Goal: Contribute content: Add original content to the website for others to see

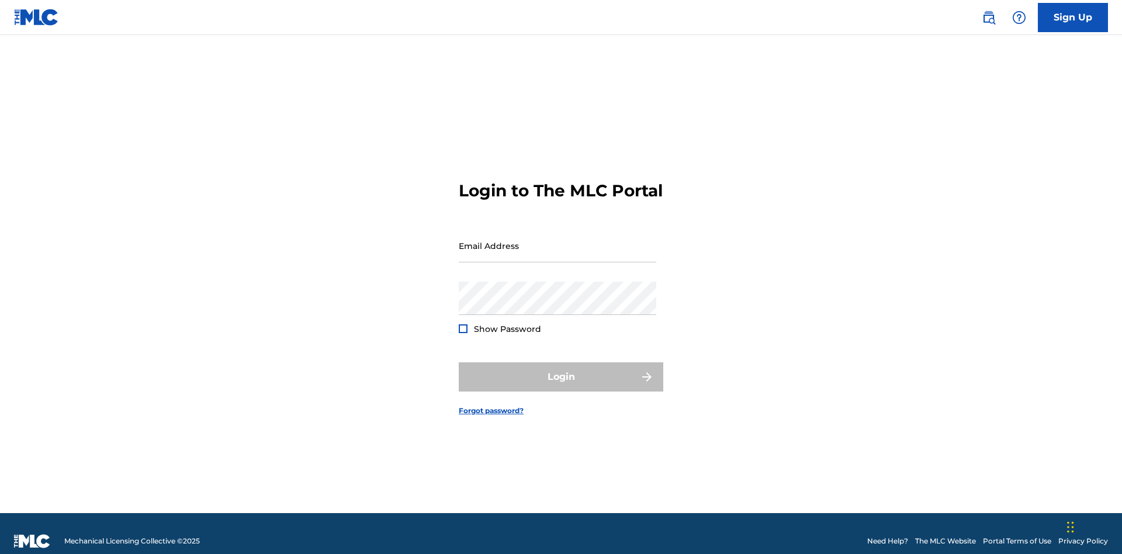
scroll to position [15, 0]
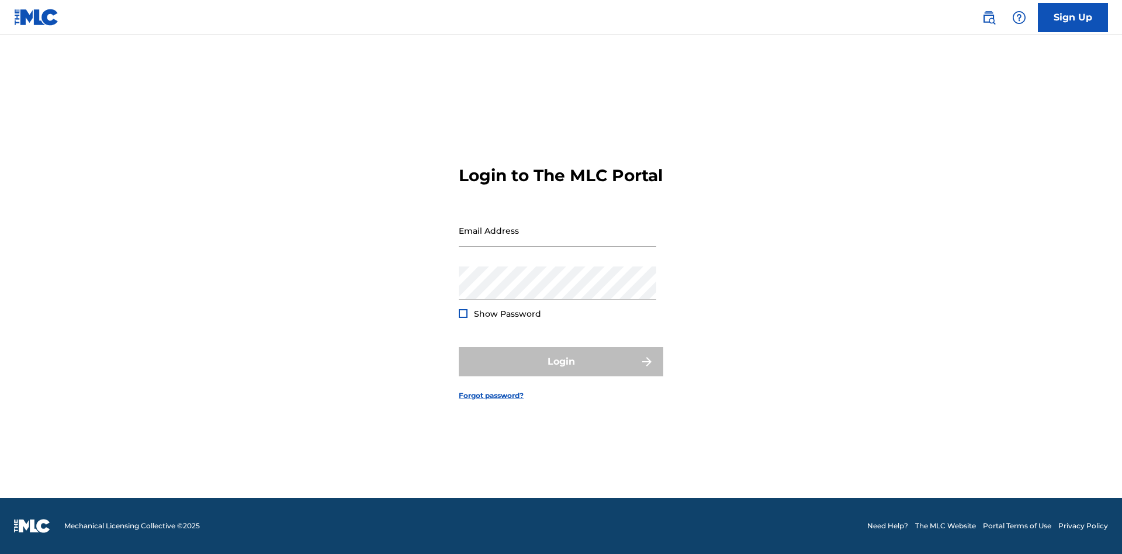
click at [558, 240] on input "Email Address" at bounding box center [558, 230] width 198 height 33
type input "Duke.McTesterson@gmail.com"
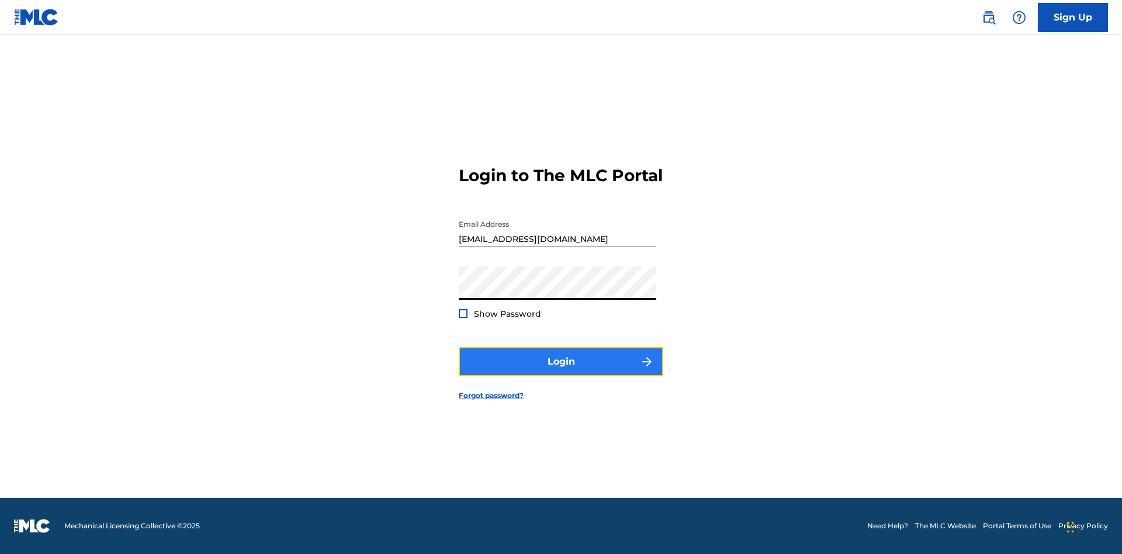
click at [561, 372] on button "Login" at bounding box center [561, 361] width 205 height 29
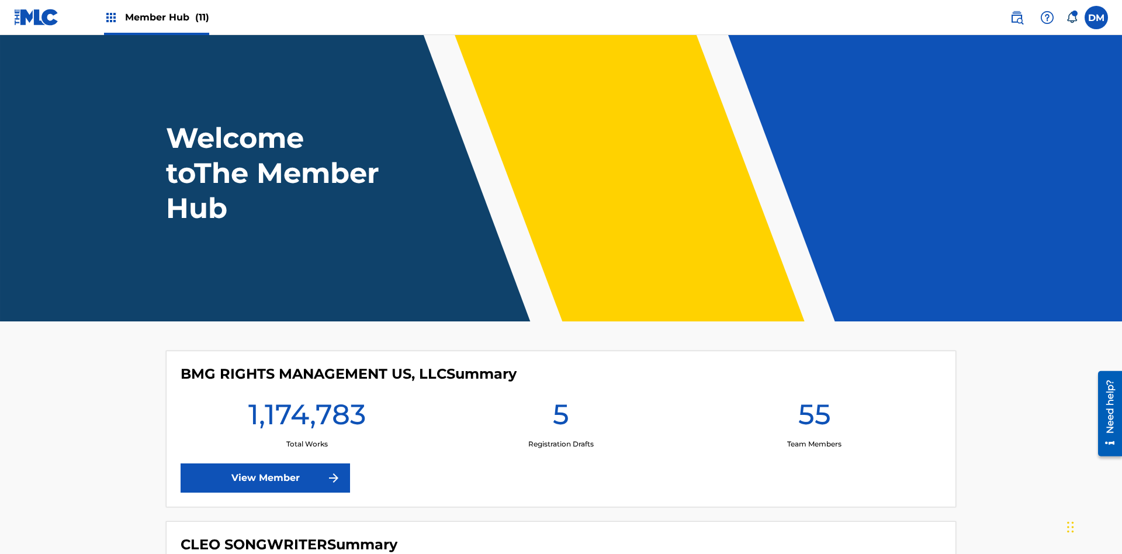
scroll to position [50, 0]
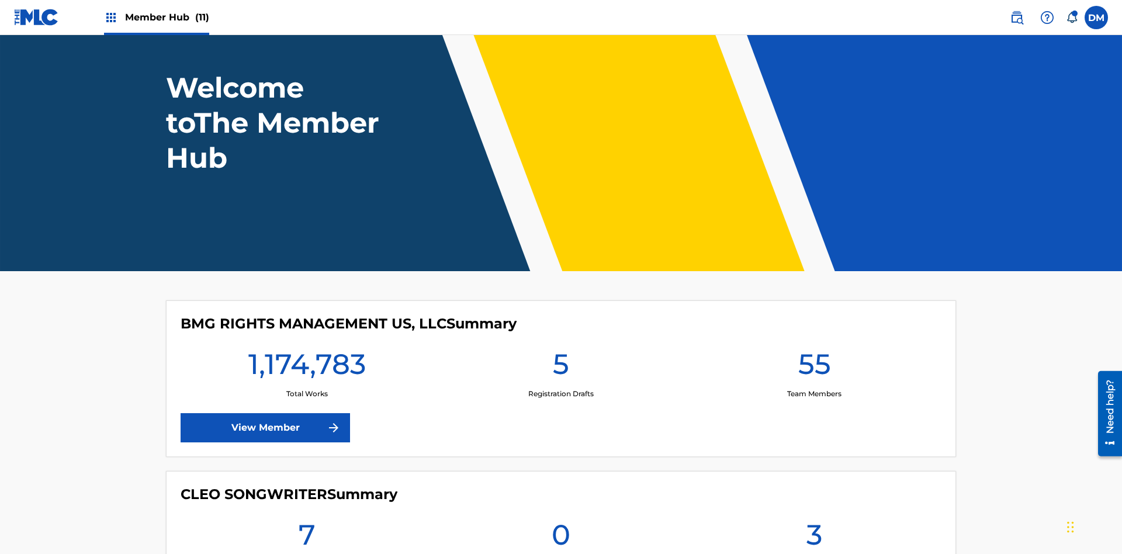
click at [167, 17] on span "Member Hub (11)" at bounding box center [167, 17] width 84 height 13
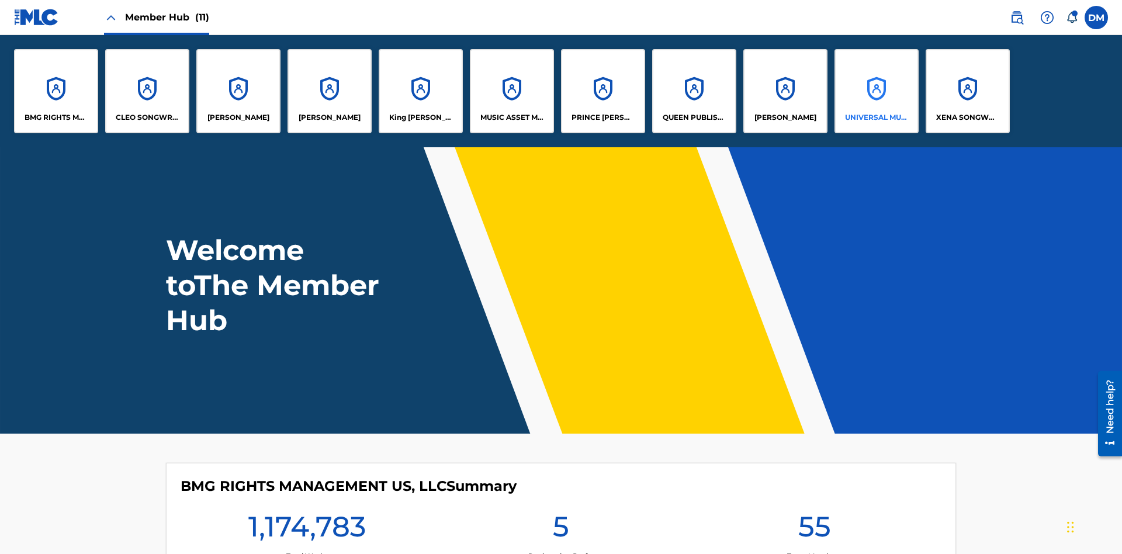
click at [876, 117] on p "UNIVERSAL MUSIC PUB GROUP" at bounding box center [877, 117] width 64 height 11
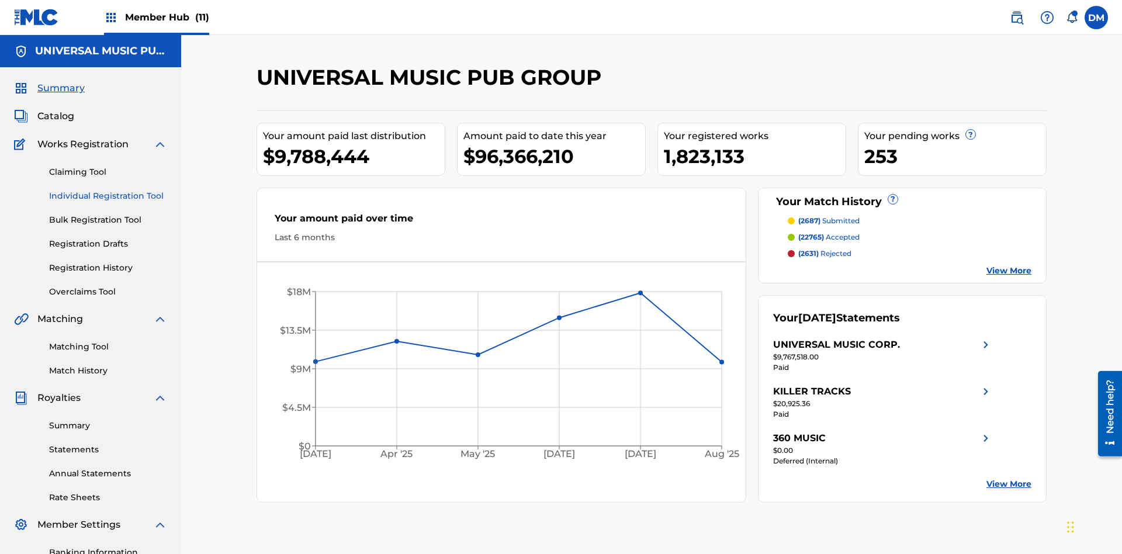
click at [108, 190] on link "Individual Registration Tool" at bounding box center [108, 196] width 118 height 12
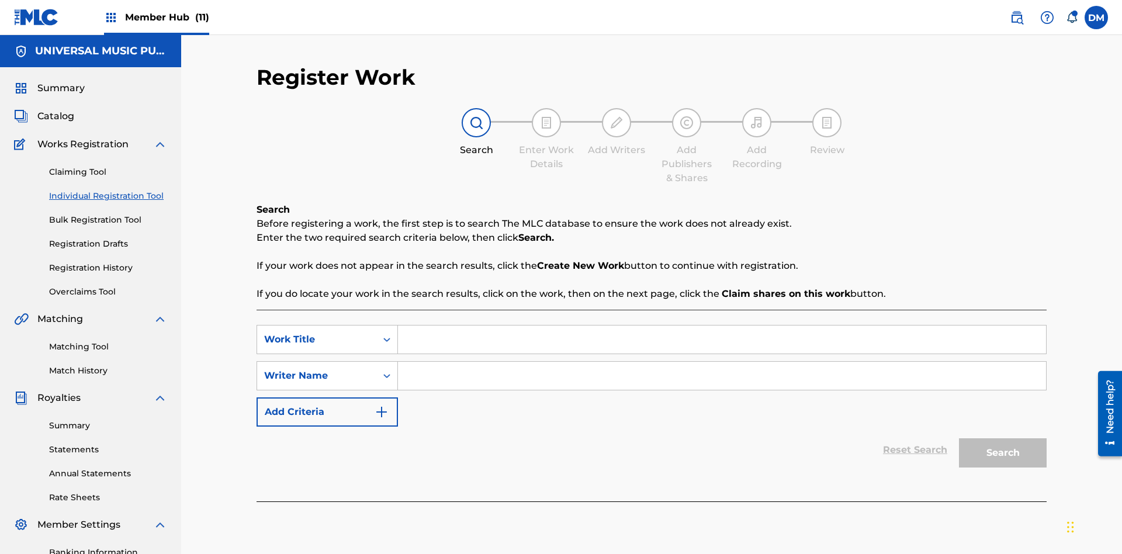
click at [722, 326] on input "Search Form" at bounding box center [722, 340] width 648 height 28
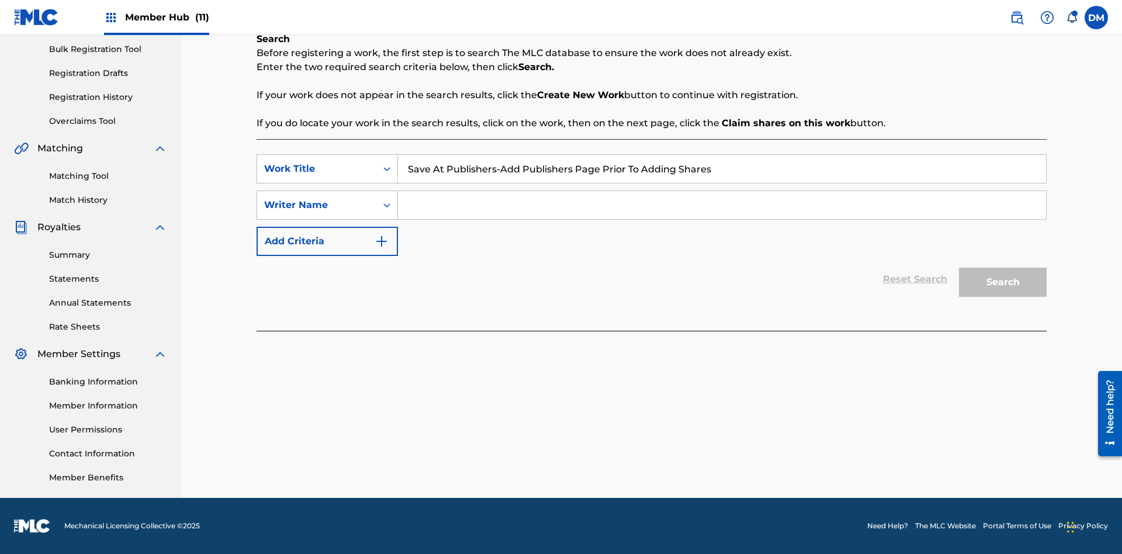
type input "Save At Publishers-Add Publishers Page Prior To Adding Shares"
click at [722, 205] on input "Search Form" at bounding box center [722, 205] width 648 height 28
type input "QWERTYUIOP"
click at [1003, 282] on button "Search" at bounding box center [1003, 282] width 88 height 29
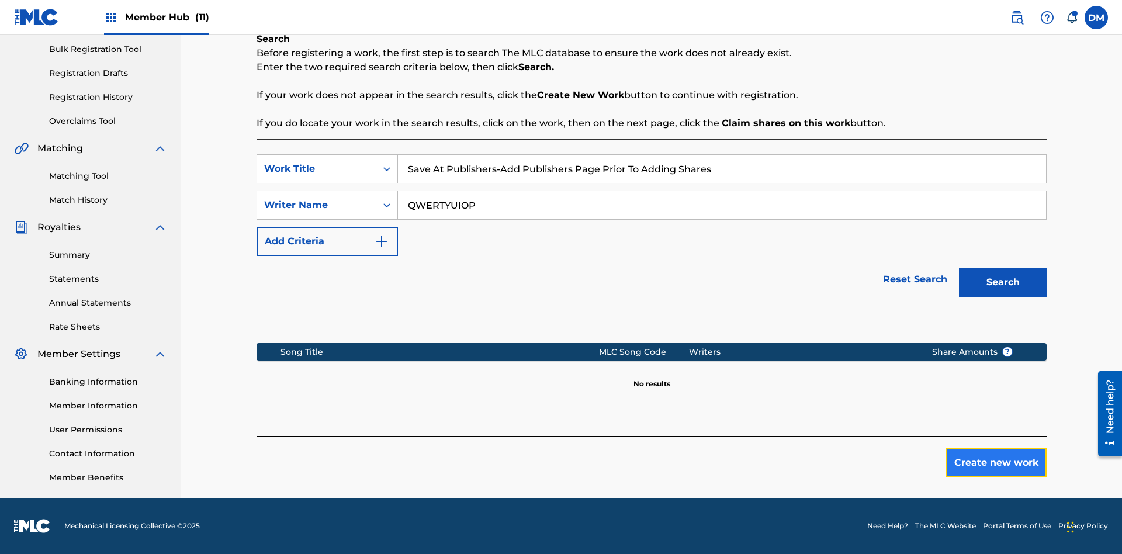
click at [996, 463] on button "Create new work" at bounding box center [996, 462] width 101 height 29
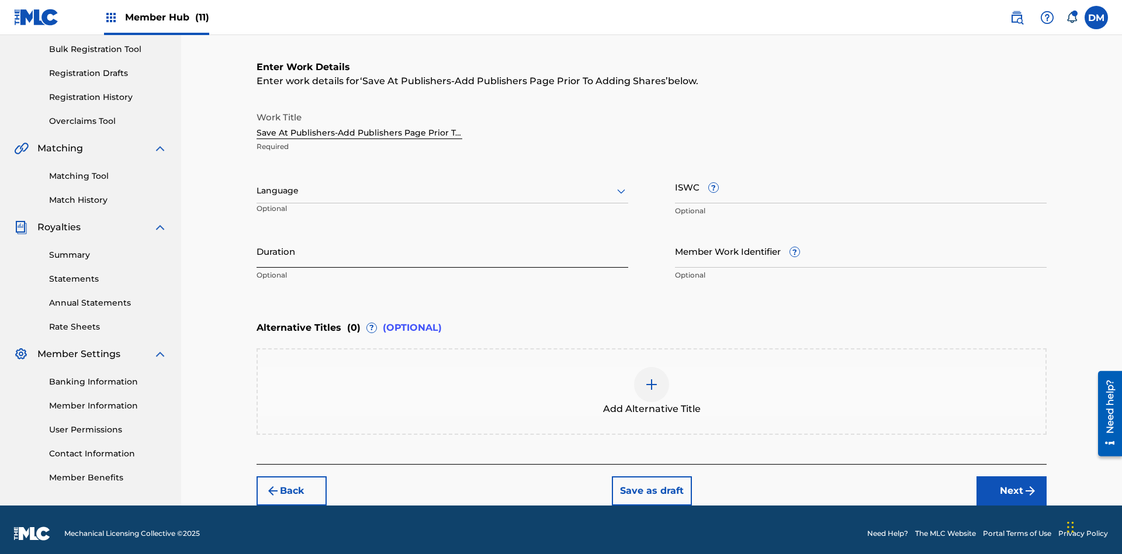
click at [442, 243] on input "Duration" at bounding box center [443, 250] width 372 height 33
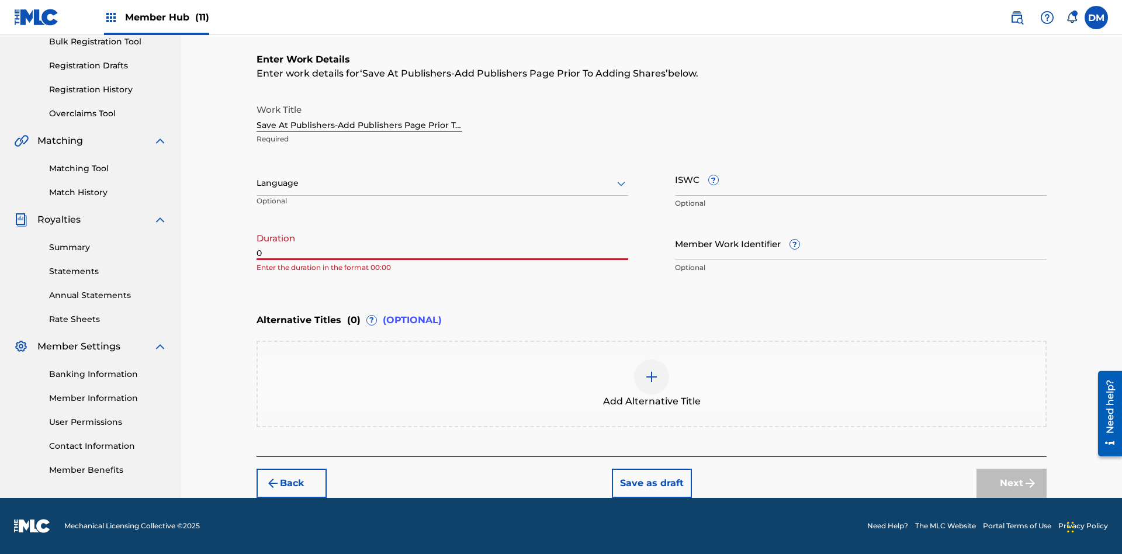
click at [442, 243] on input "0" at bounding box center [443, 243] width 372 height 33
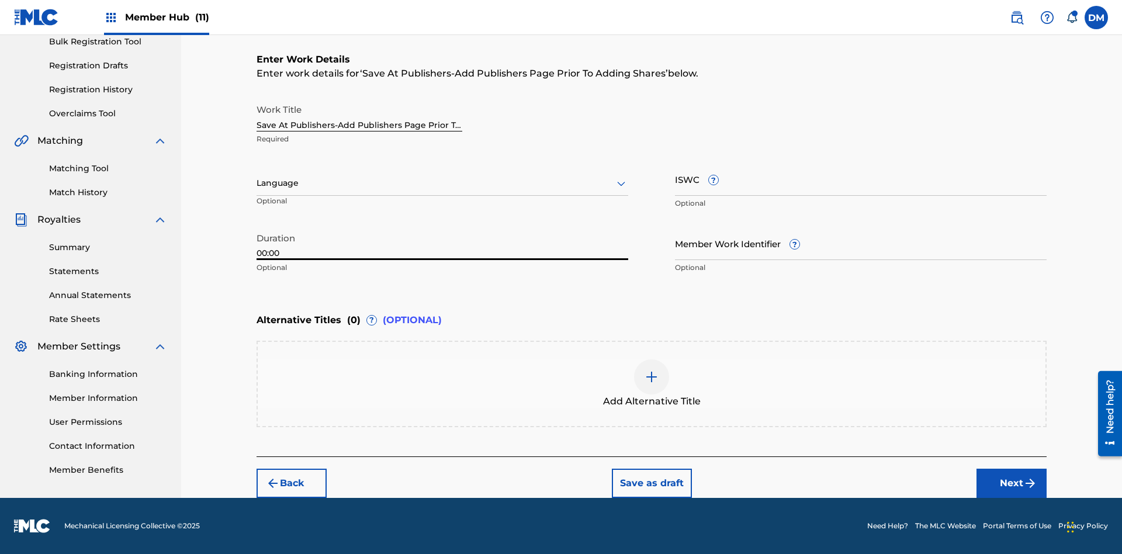
type input "00:00"
click at [621, 184] on icon at bounding box center [621, 184] width 14 height 14
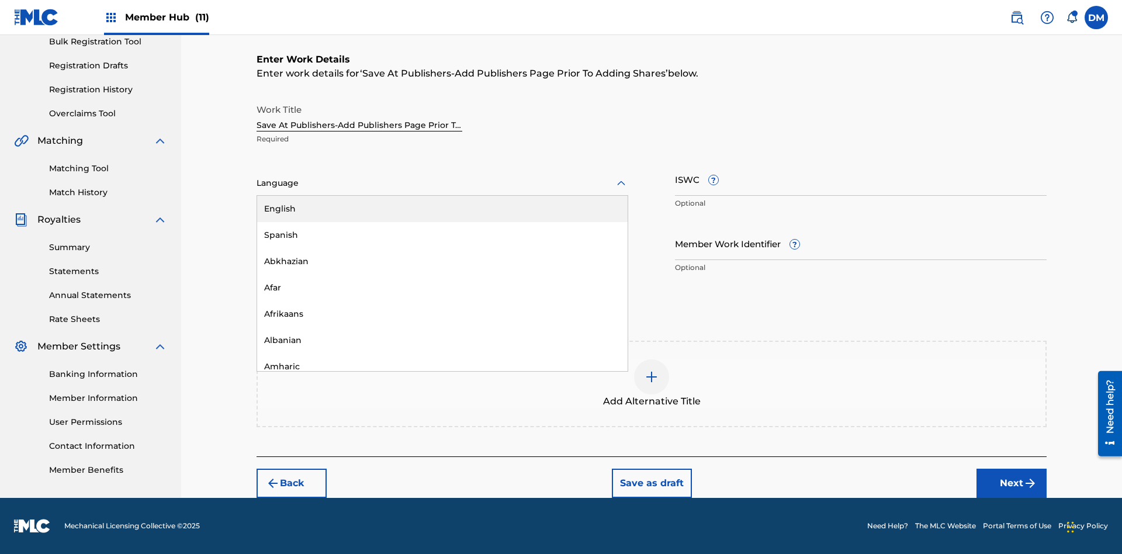
click at [442, 288] on div "Afar" at bounding box center [442, 288] width 371 height 26
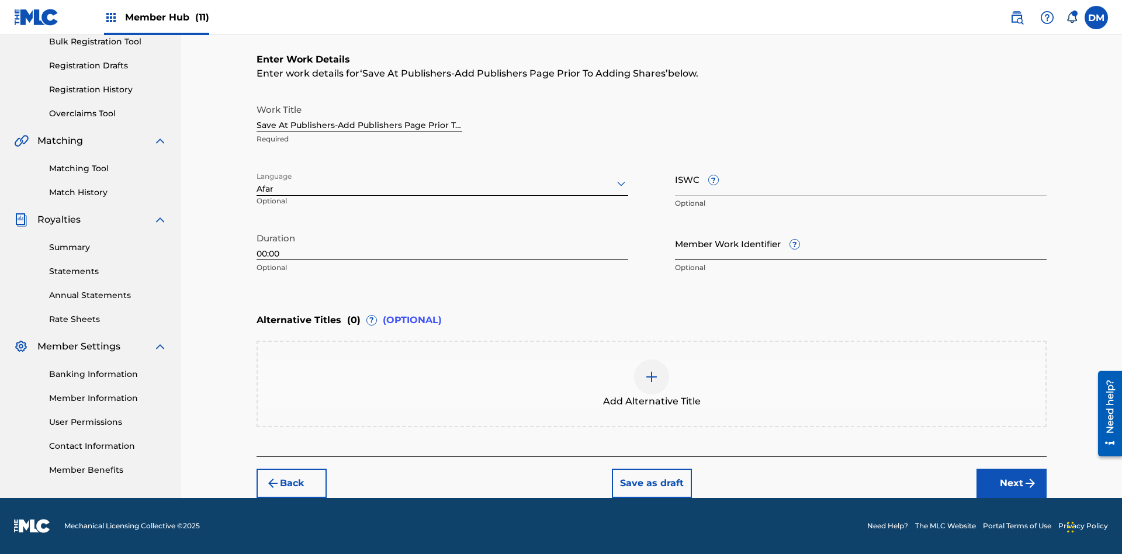
click at [861, 243] on input "Member Work Identifier ?" at bounding box center [861, 243] width 372 height 33
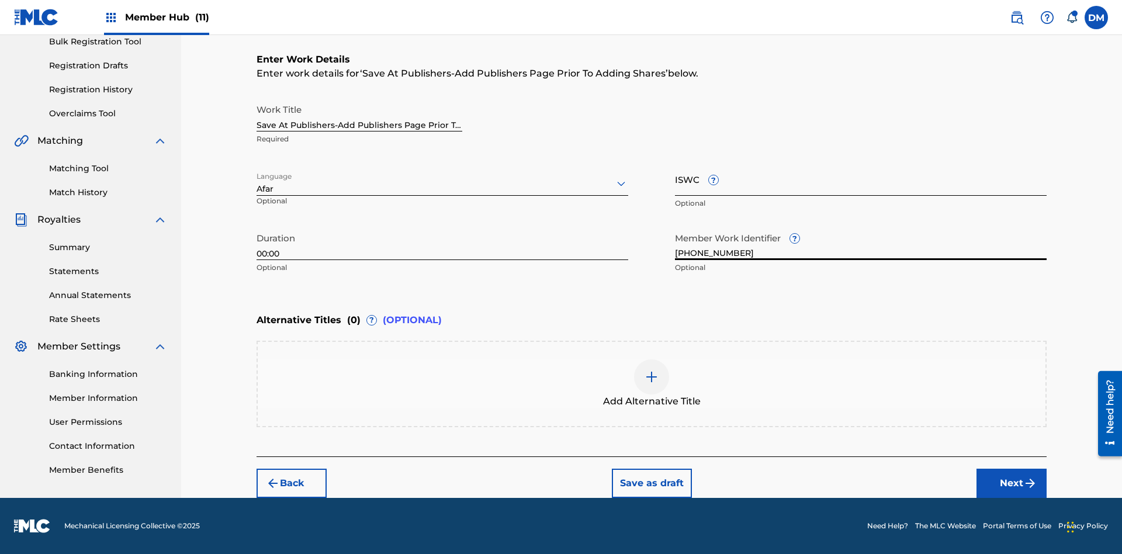
type input "2025.09.28.04"
click at [861, 179] on input "ISWC ?" at bounding box center [861, 178] width 372 height 33
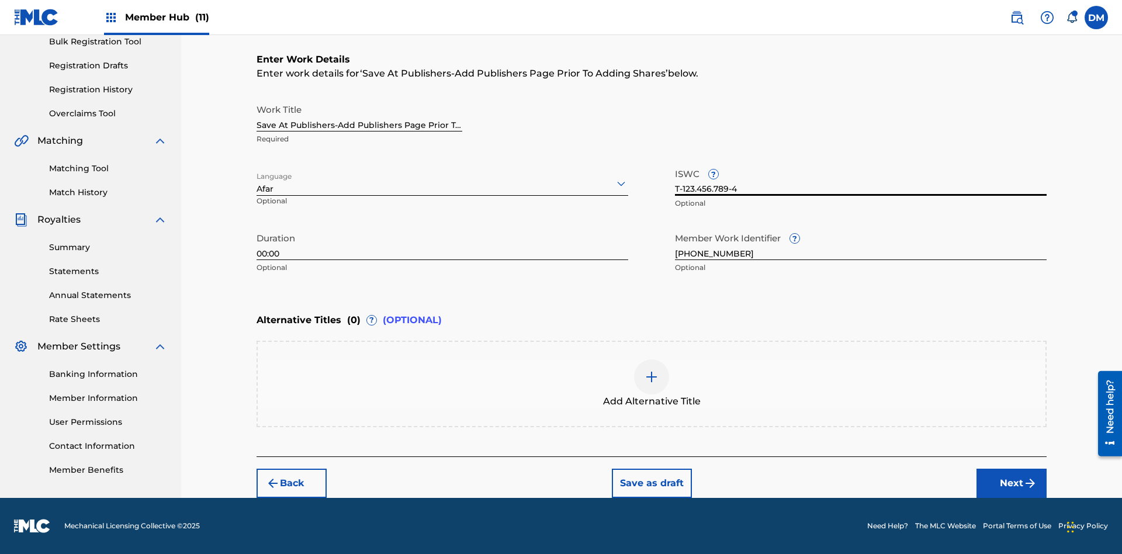
scroll to position [0, 0]
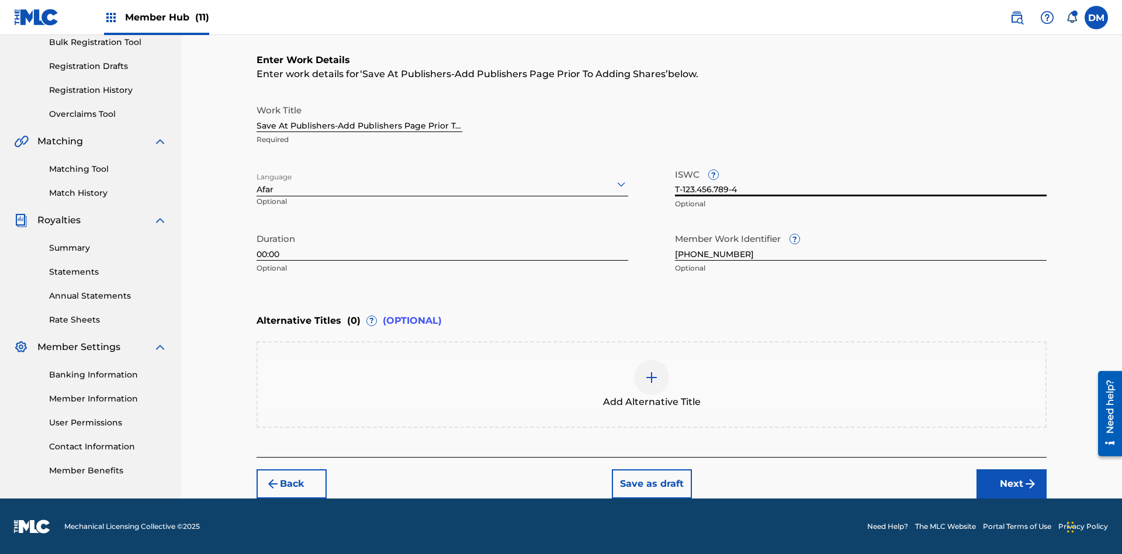
type input "T-123.456.789-4"
click at [652, 383] on img at bounding box center [652, 378] width 14 height 14
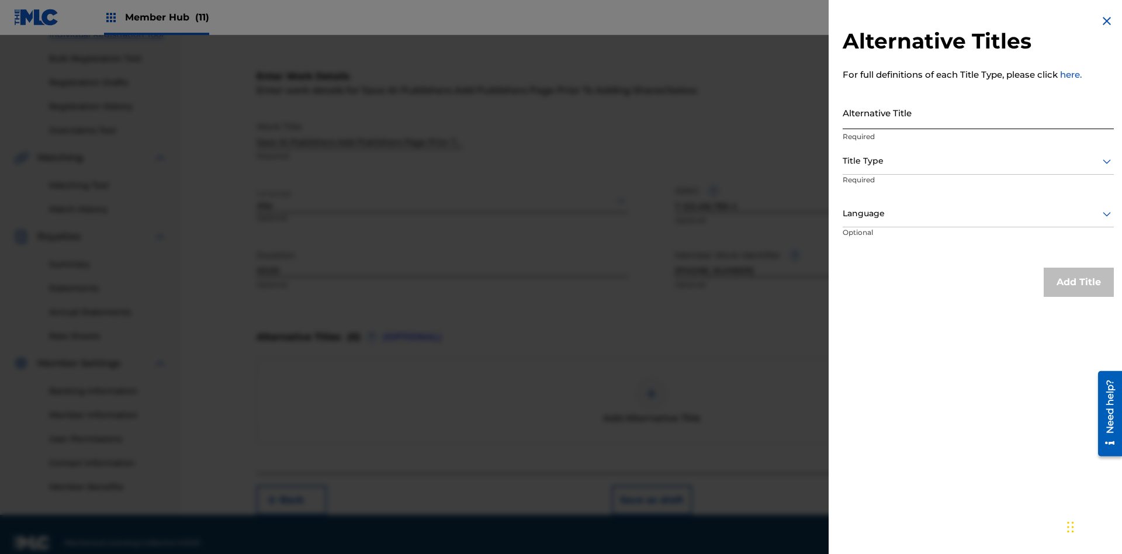
click at [978, 112] on input "Alternative Title" at bounding box center [978, 112] width 271 height 33
type input "Alt Title"
click at [978, 161] on div at bounding box center [978, 161] width 271 height 15
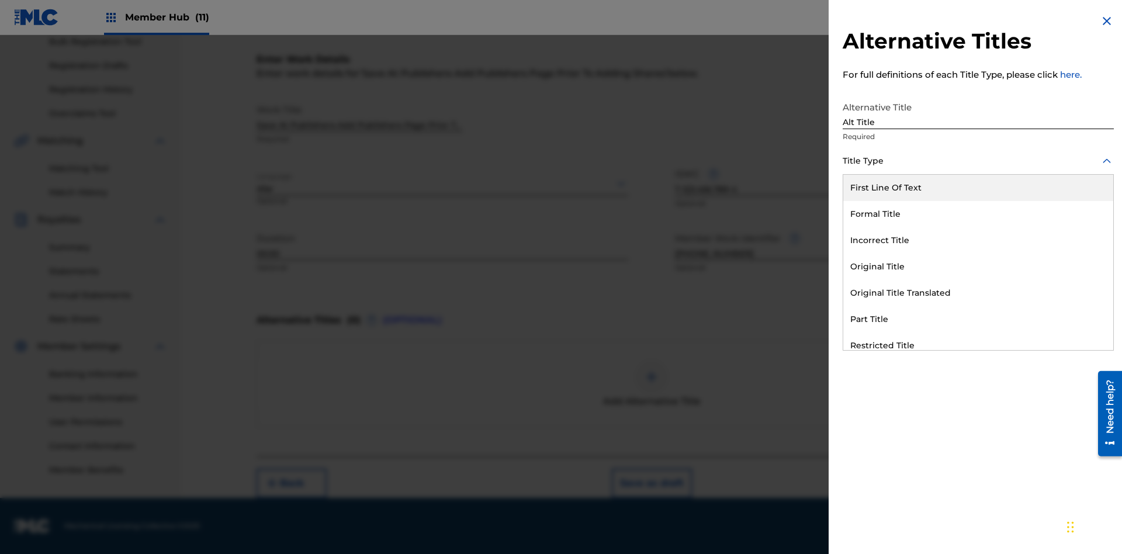
click at [978, 267] on div "Original Title" at bounding box center [978, 267] width 270 height 26
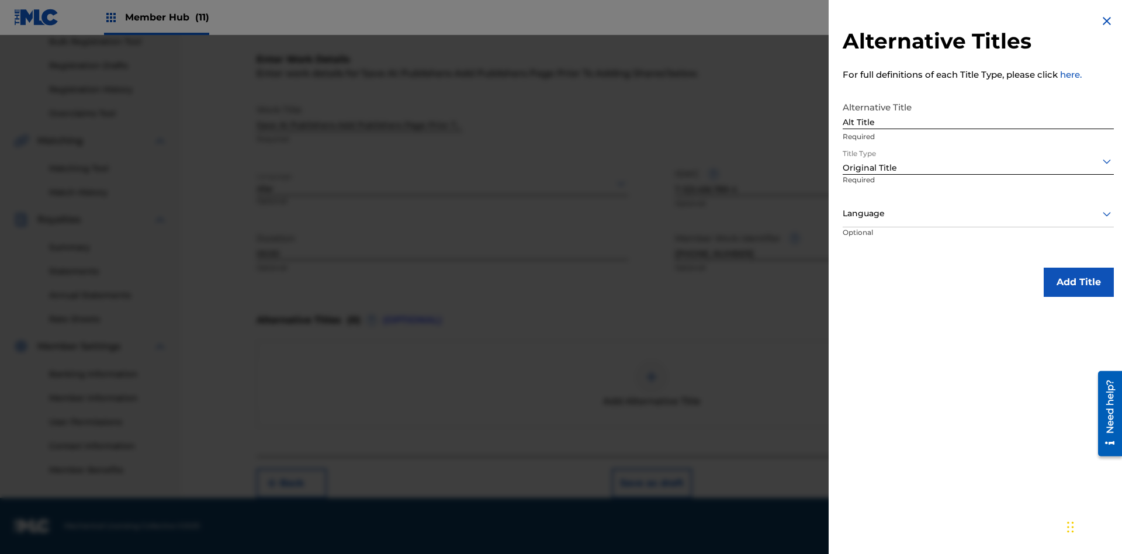
click at [978, 213] on div at bounding box center [978, 213] width 271 height 15
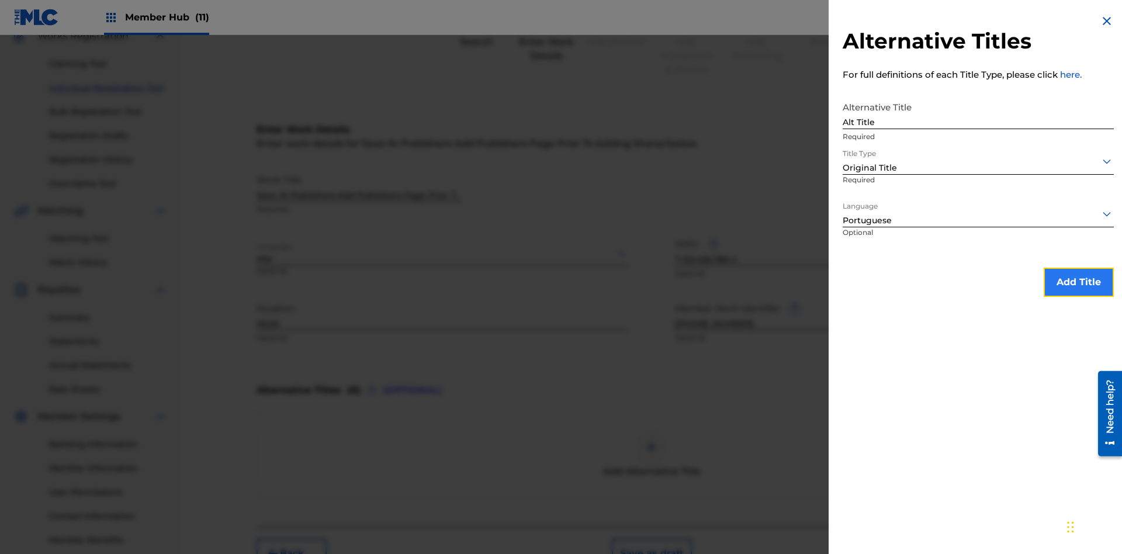
click at [1079, 282] on button "Add Title" at bounding box center [1079, 282] width 70 height 29
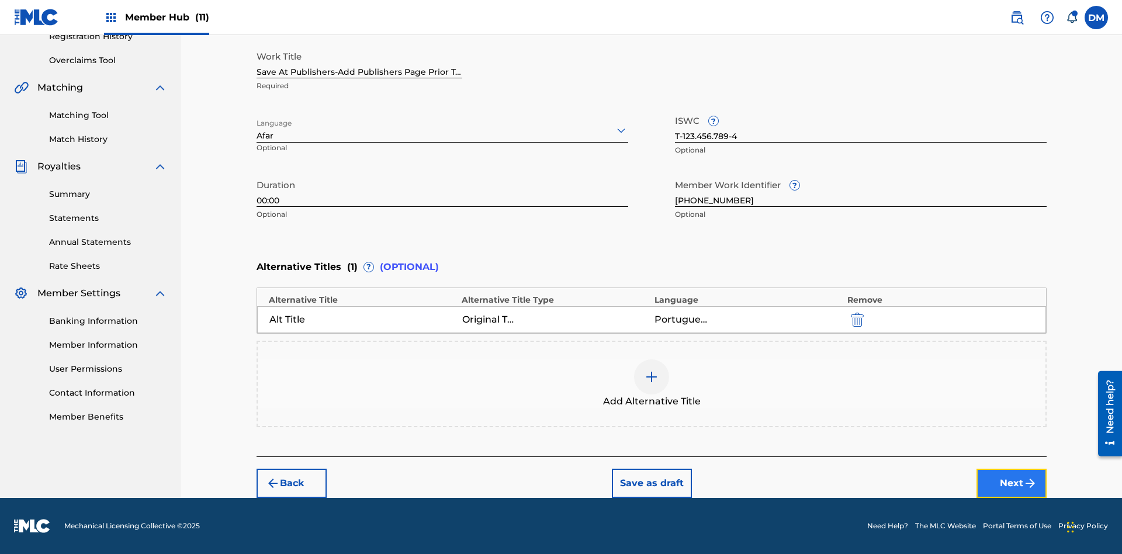
click at [1012, 483] on button "Next" at bounding box center [1012, 483] width 70 height 29
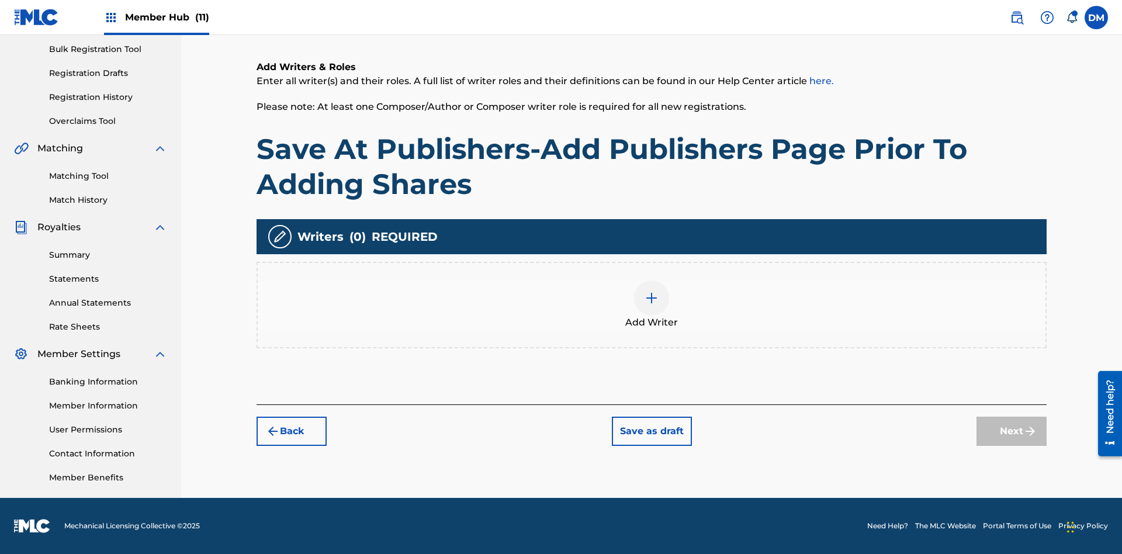
click at [652, 304] on img at bounding box center [652, 298] width 14 height 14
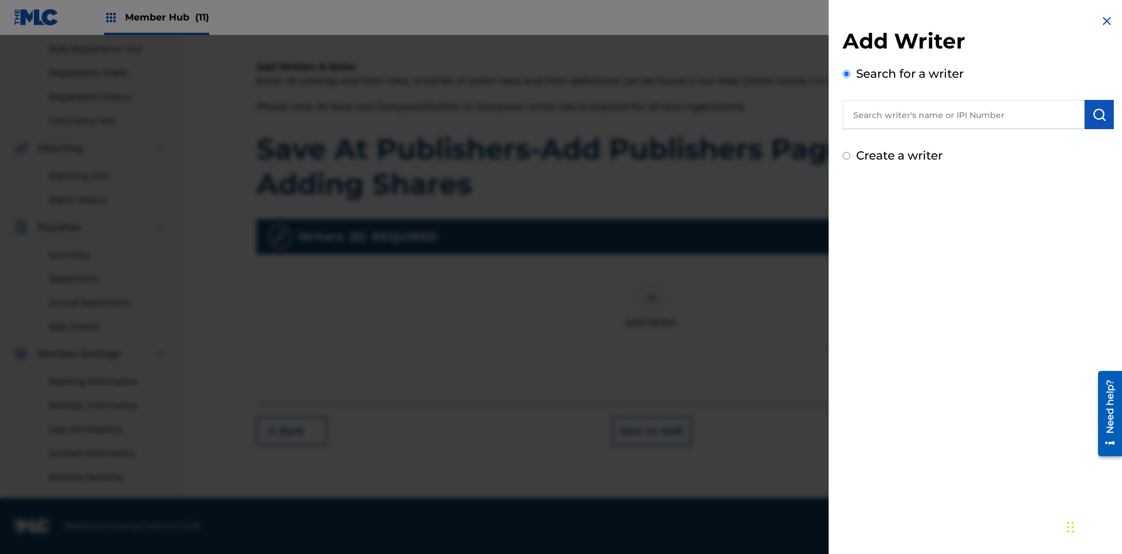
click at [964, 115] on input "text" at bounding box center [964, 114] width 242 height 29
type input "MARK STEVEN BERKOWITZ"
click at [1099, 115] on img "submit" at bounding box center [1099, 115] width 14 height 14
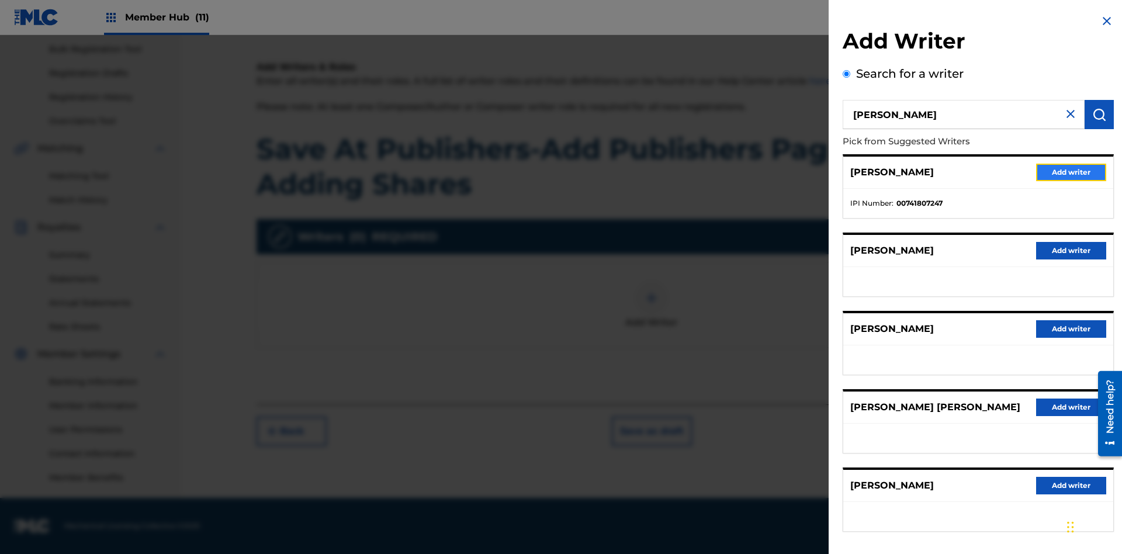
click at [1071, 172] on button "Add writer" at bounding box center [1071, 173] width 70 height 18
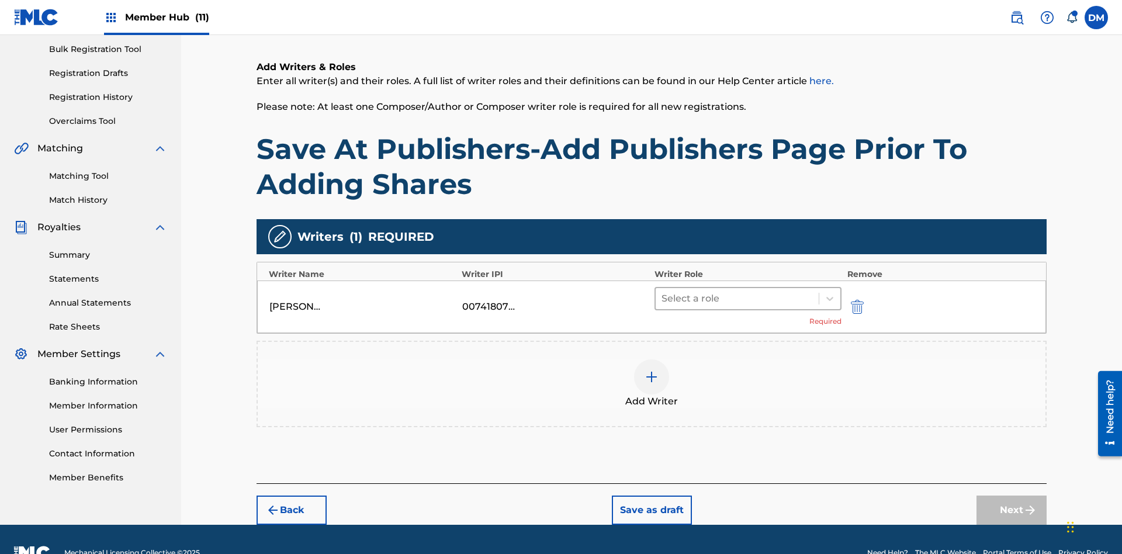
click at [663, 292] on input "text" at bounding box center [663, 299] width 2 height 14
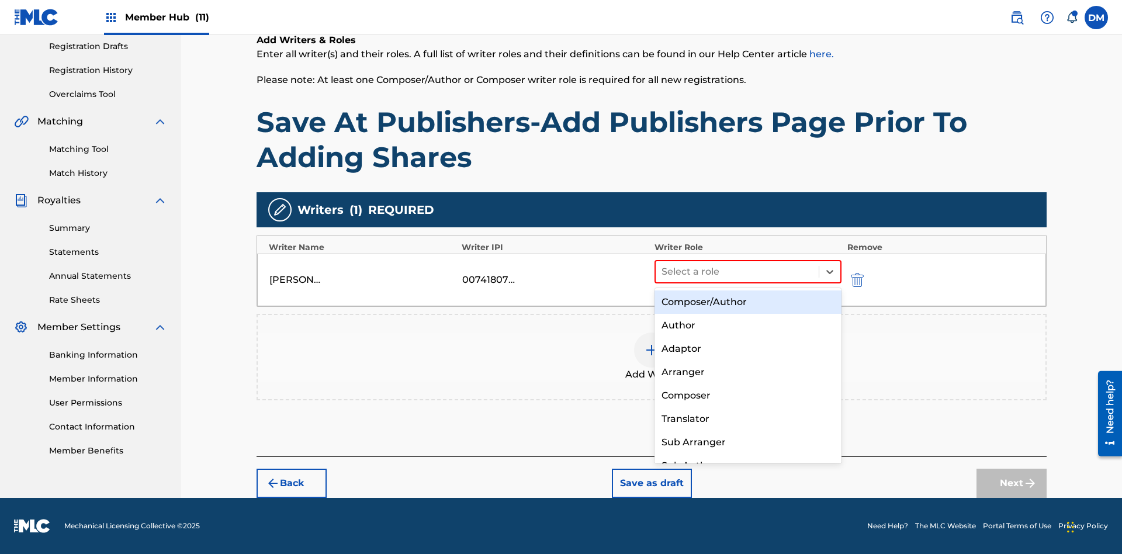
click at [748, 395] on div "Composer" at bounding box center [748, 395] width 187 height 23
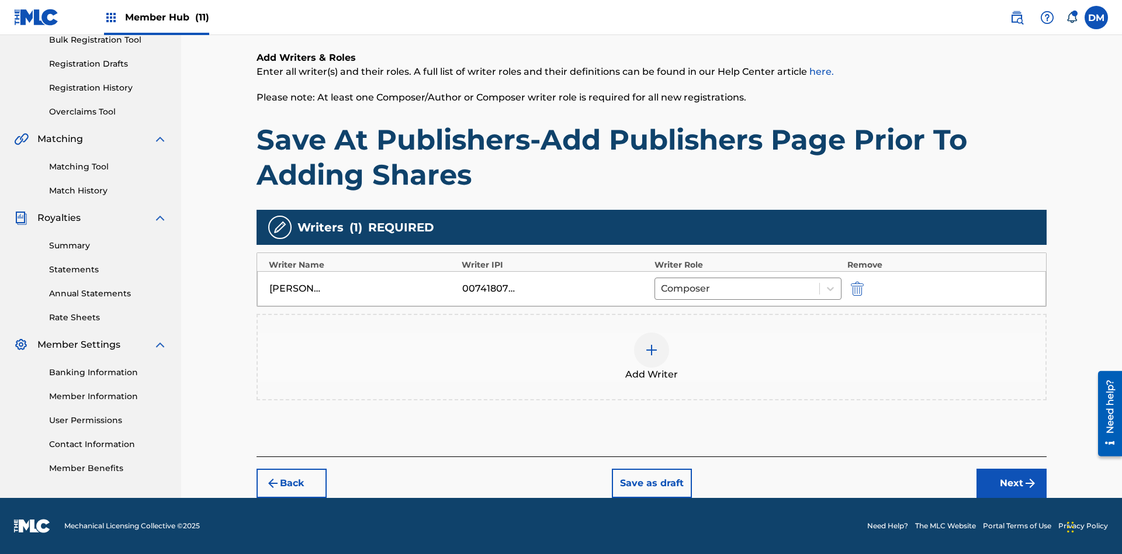
scroll to position [180, 0]
click at [1012, 483] on button "Next" at bounding box center [1012, 483] width 70 height 29
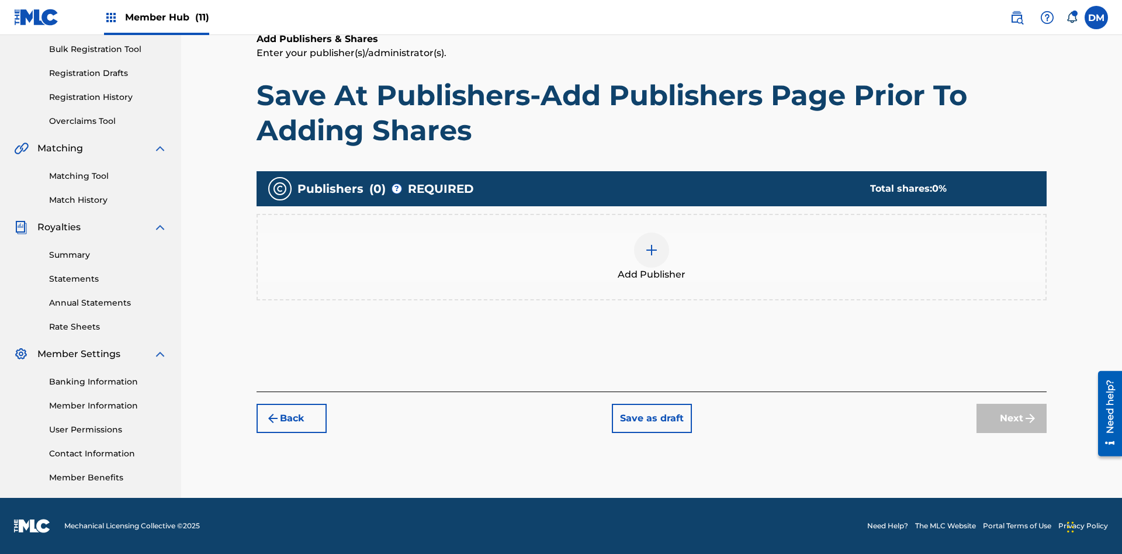
click at [652, 250] on img at bounding box center [652, 250] width 14 height 14
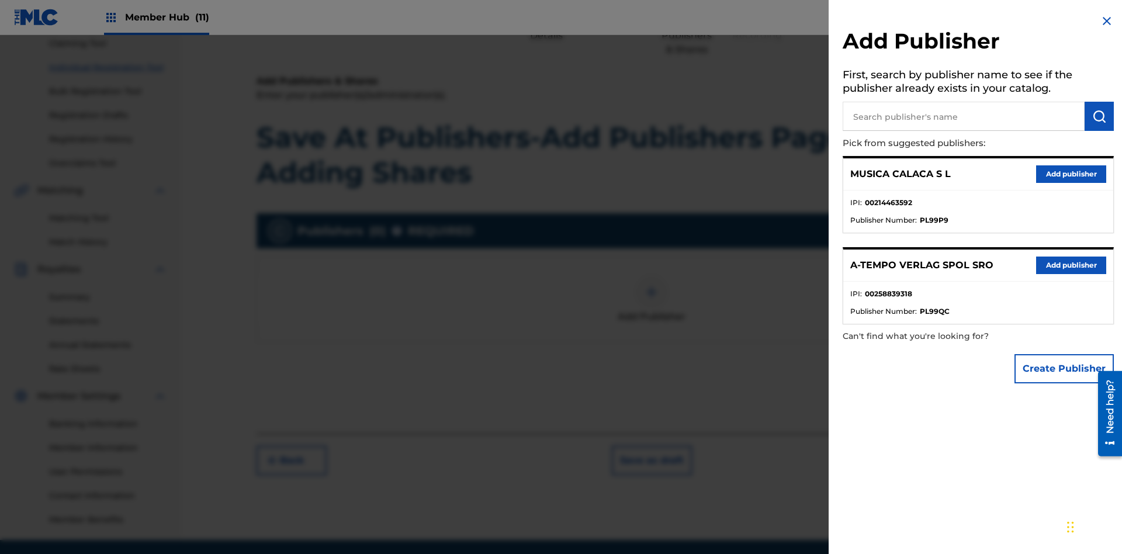
click at [964, 116] on input "text" at bounding box center [964, 116] width 242 height 29
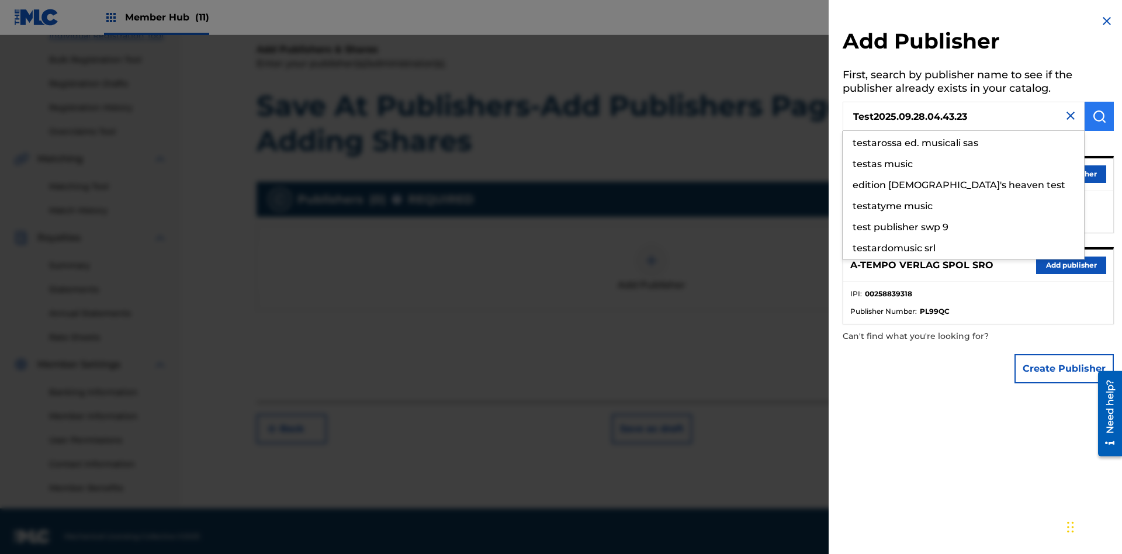
type input "Test2025.09.28.04.43.23"
click at [1099, 116] on img "submit" at bounding box center [1099, 116] width 14 height 14
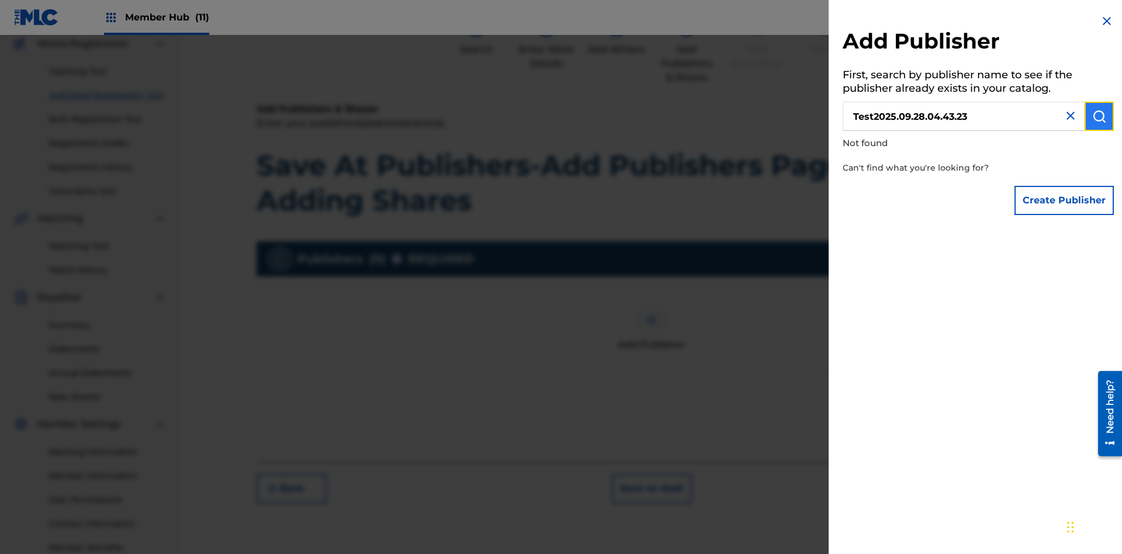
scroll to position [171, 0]
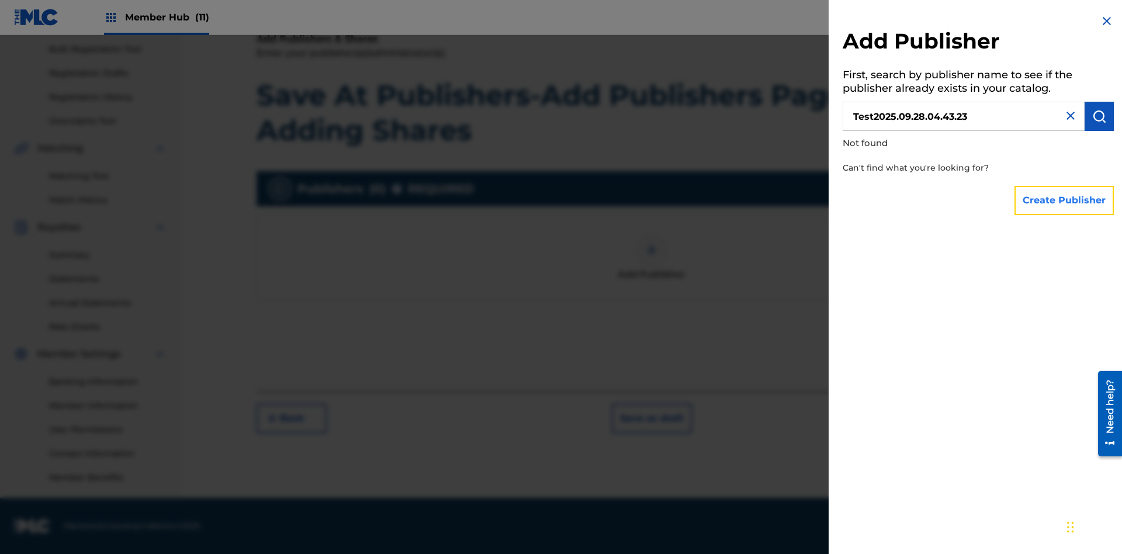
click at [1065, 200] on button "Create Publisher" at bounding box center [1064, 200] width 99 height 29
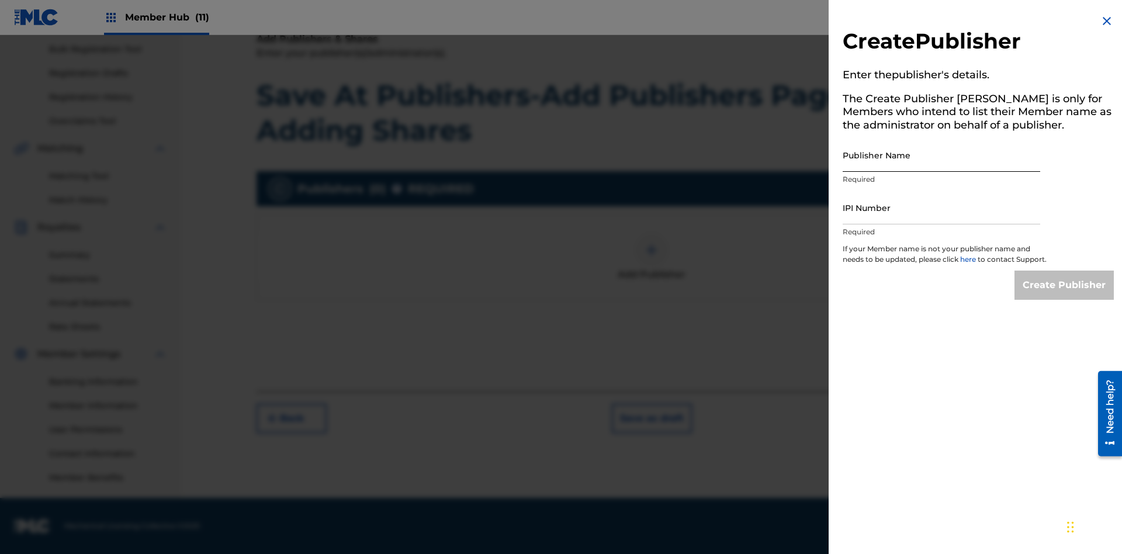
click at [942, 155] on input "Publisher Name" at bounding box center [942, 155] width 198 height 33
type input "Test2025.09.28.04.43.28"
click at [942, 207] on input "IPI Number" at bounding box center [942, 207] width 198 height 33
type input "00595839777"
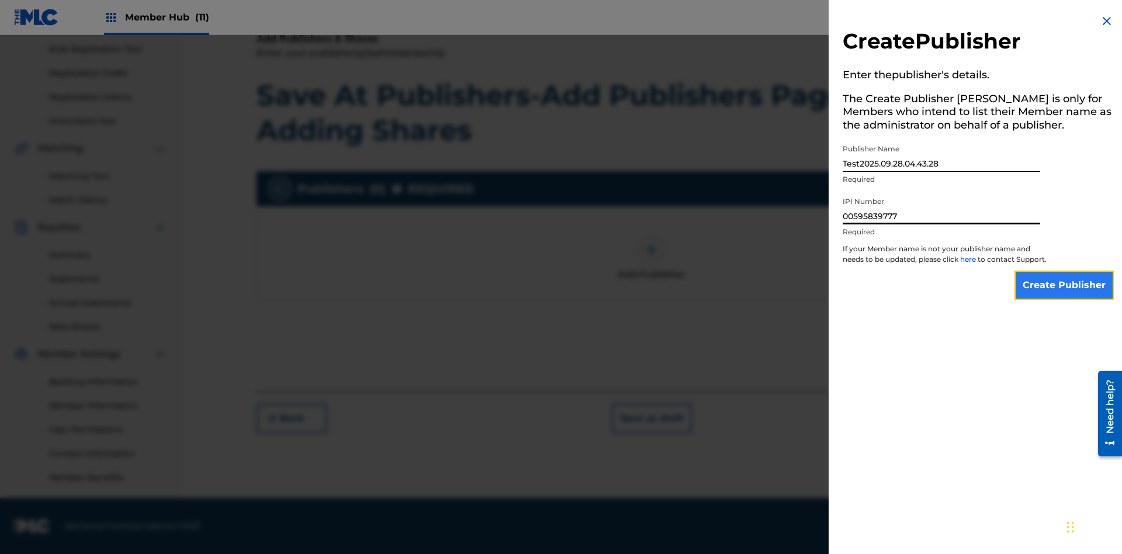
click at [1065, 296] on input "Create Publisher" at bounding box center [1064, 285] width 99 height 29
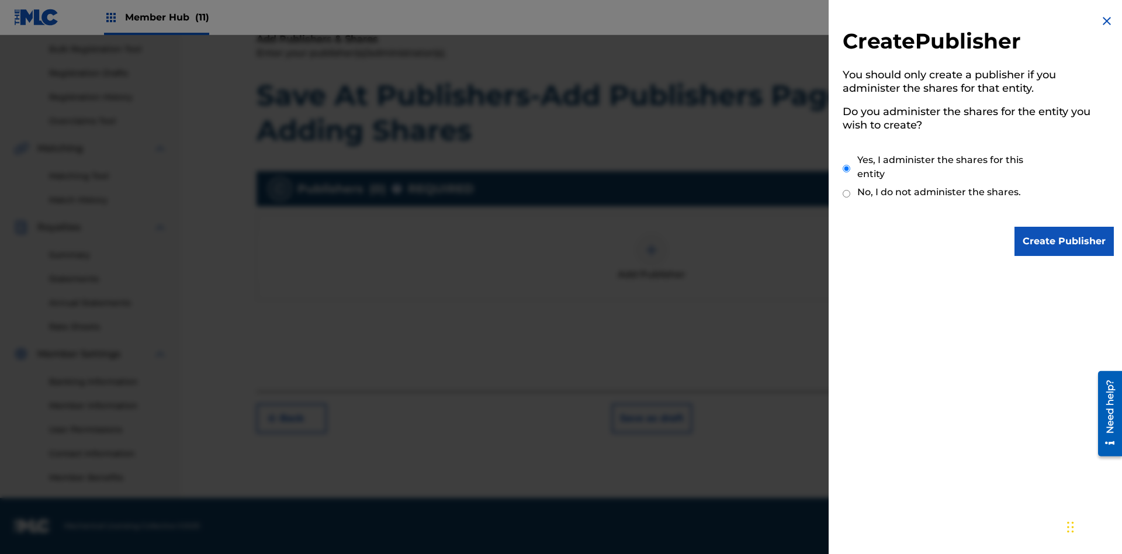
click at [847, 168] on input "Yes, I administer the shares for this entity" at bounding box center [847, 168] width 8 height 25
click at [1065, 241] on input "Create Publisher" at bounding box center [1064, 241] width 99 height 29
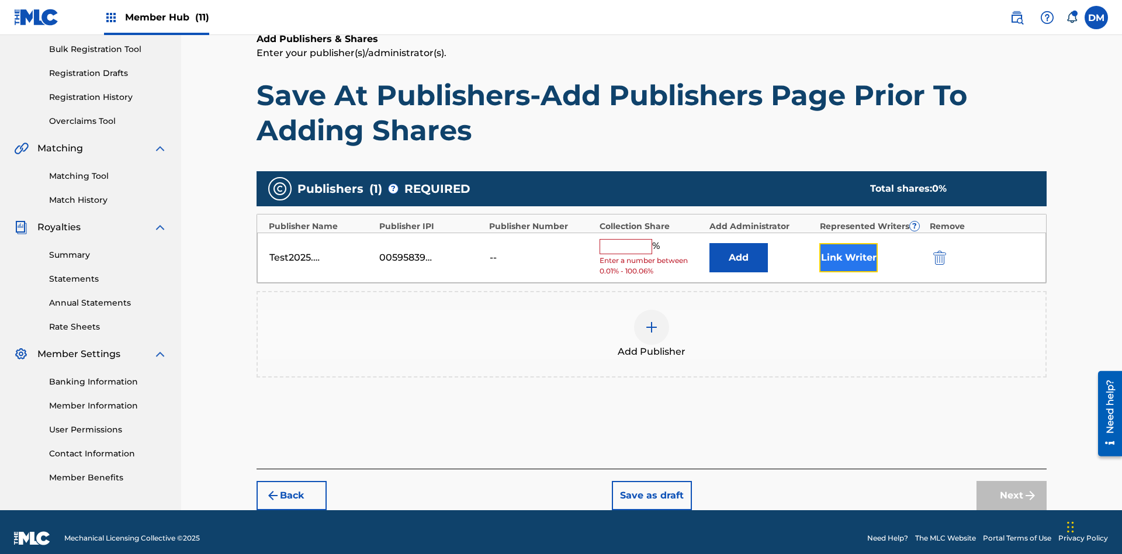
click at [849, 245] on button "Link Writer" at bounding box center [848, 257] width 58 height 29
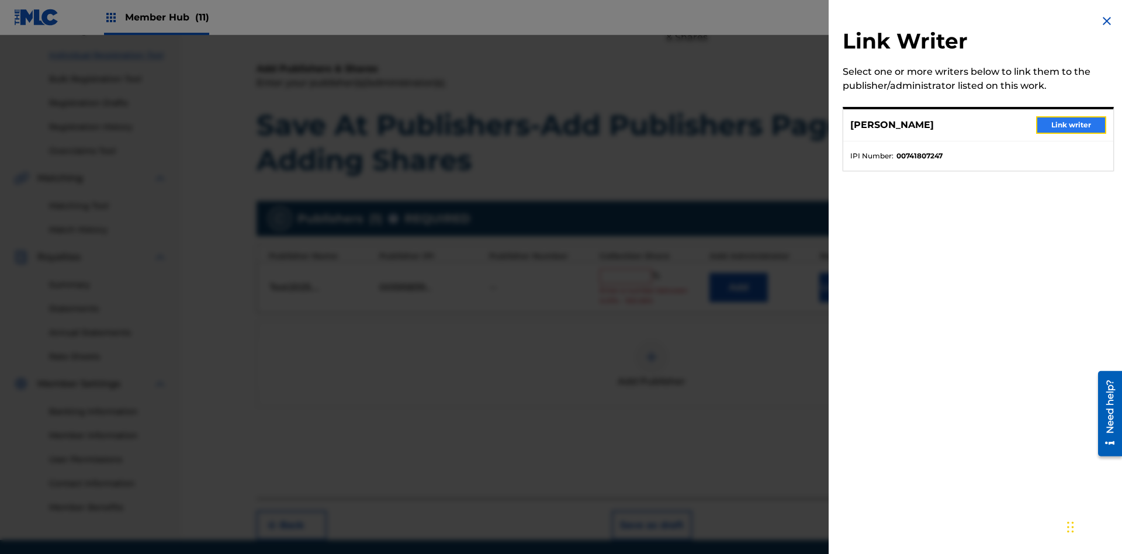
click at [1071, 125] on button "Link writer" at bounding box center [1071, 125] width 70 height 18
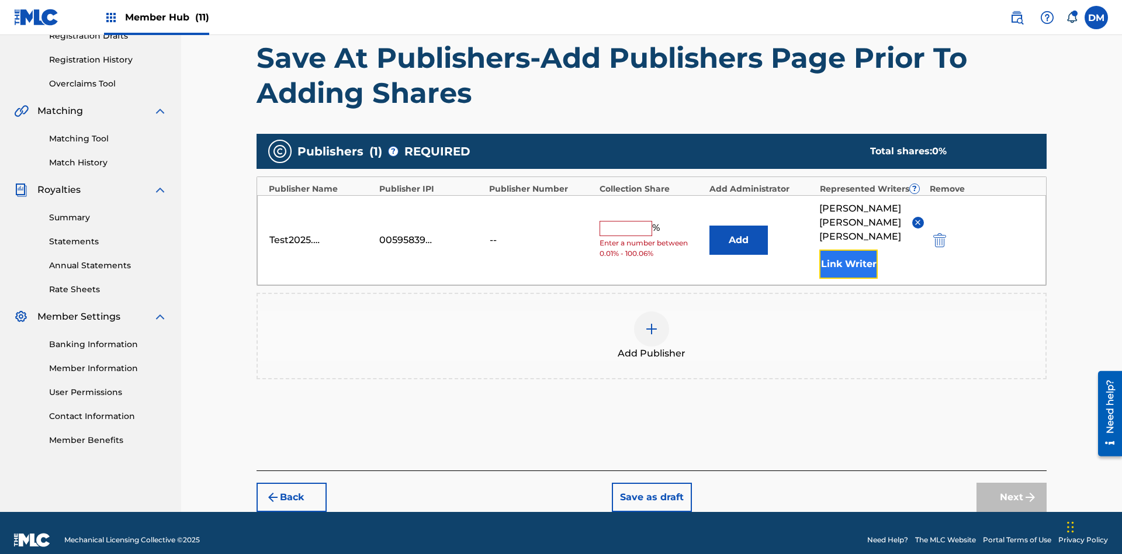
click at [849, 250] on button "Link Writer" at bounding box center [848, 264] width 58 height 29
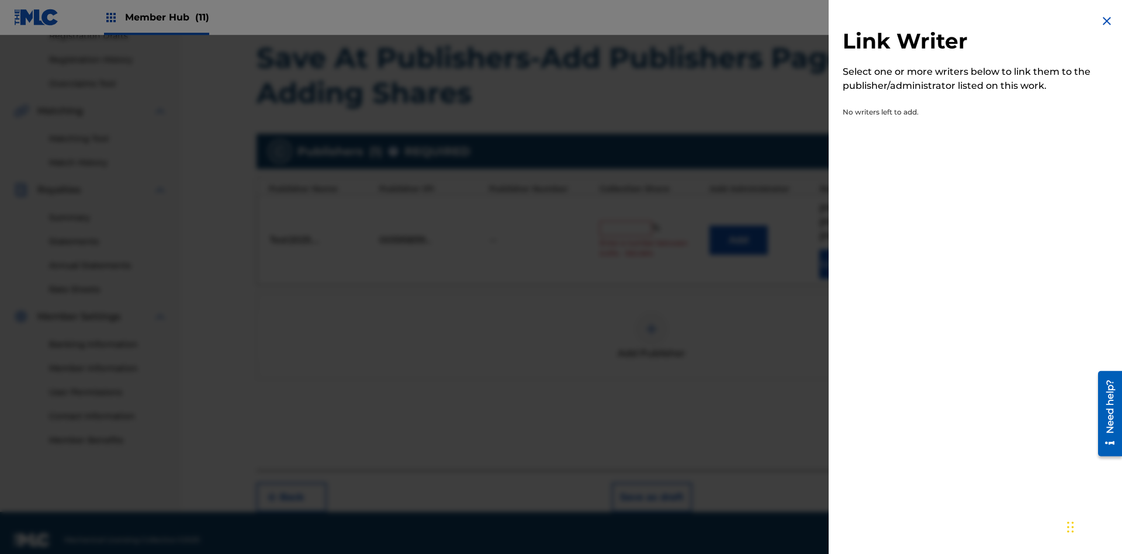
click at [1107, 21] on img at bounding box center [1107, 21] width 14 height 14
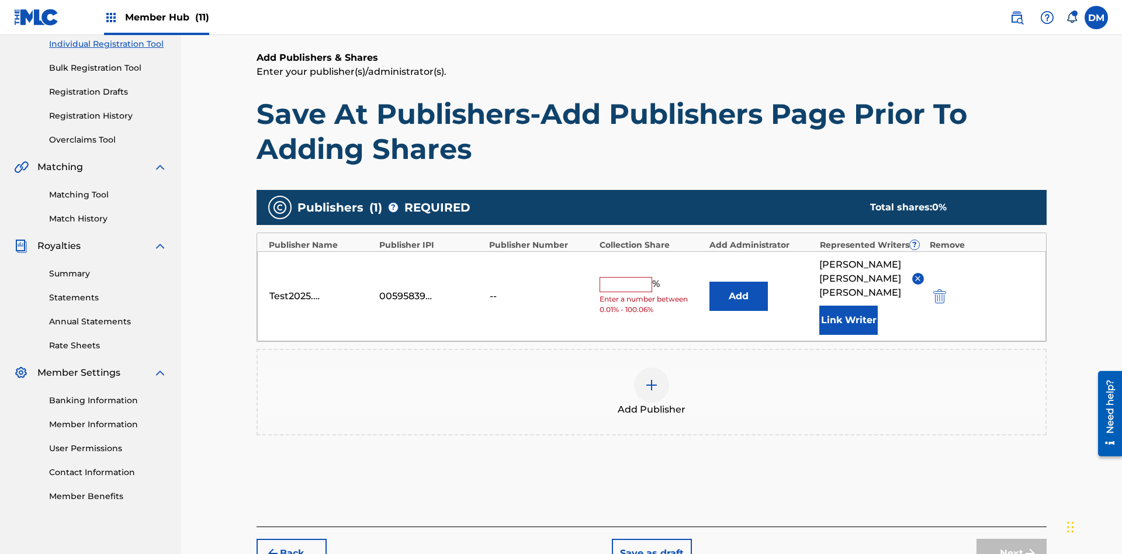
scroll to position [208, 0]
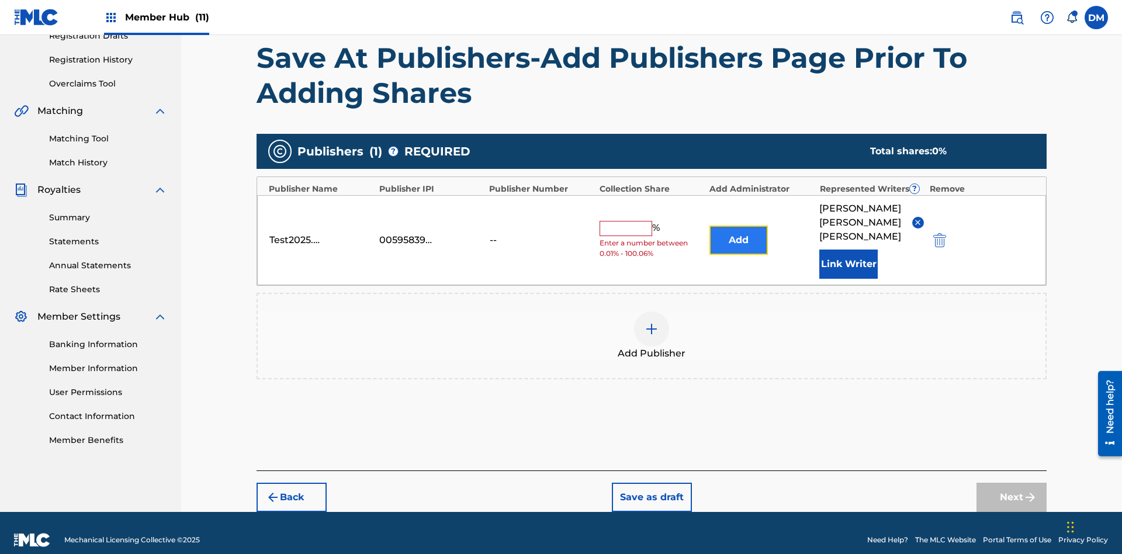
click at [739, 233] on button "Add" at bounding box center [739, 240] width 58 height 29
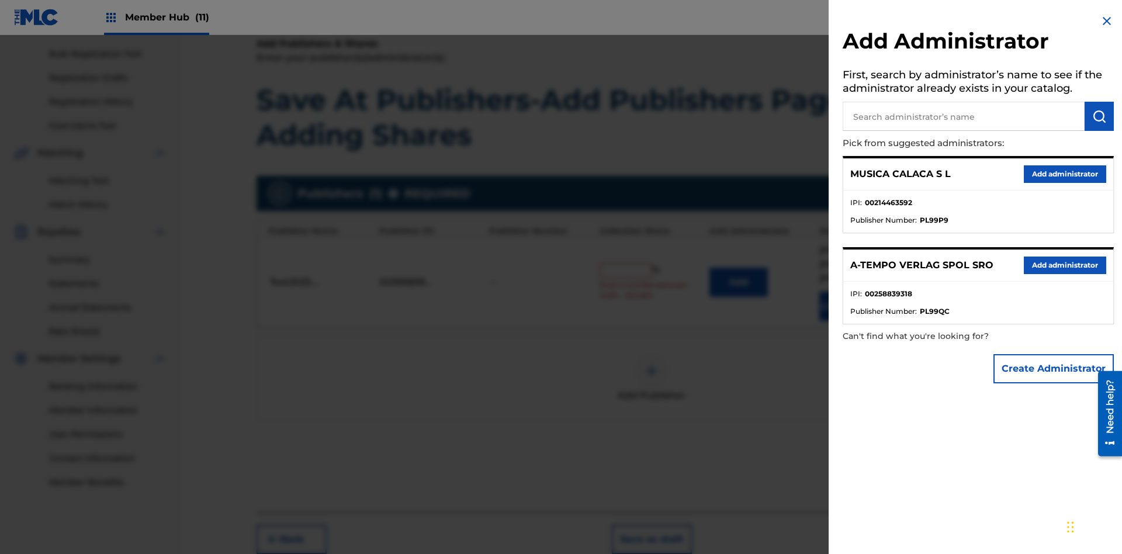
click at [964, 116] on input "text" at bounding box center [964, 116] width 242 height 29
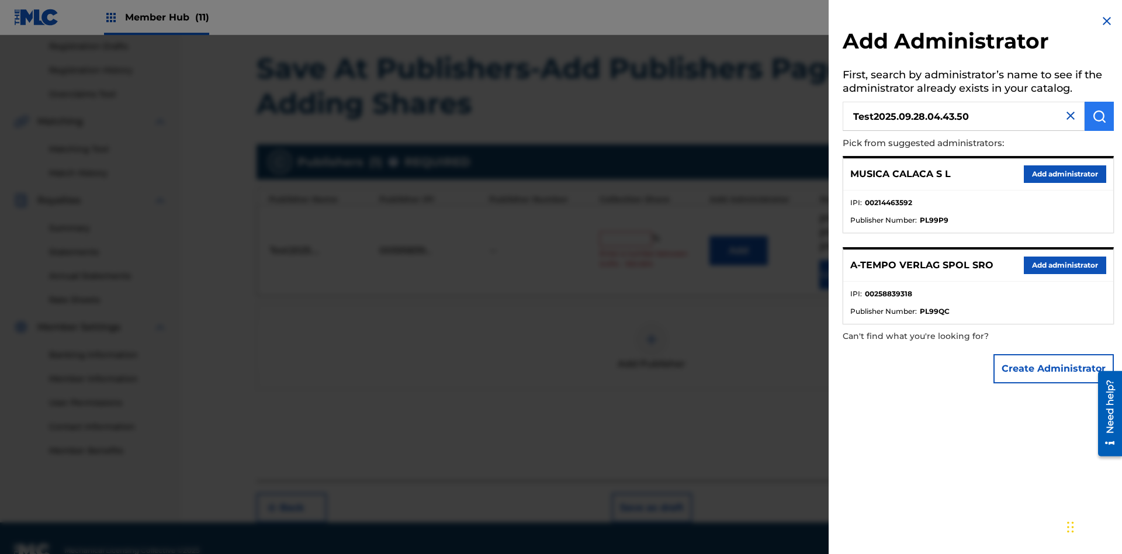
type input "Test2025.09.28.04.43.50"
click at [1099, 116] on img "submit" at bounding box center [1099, 116] width 14 height 14
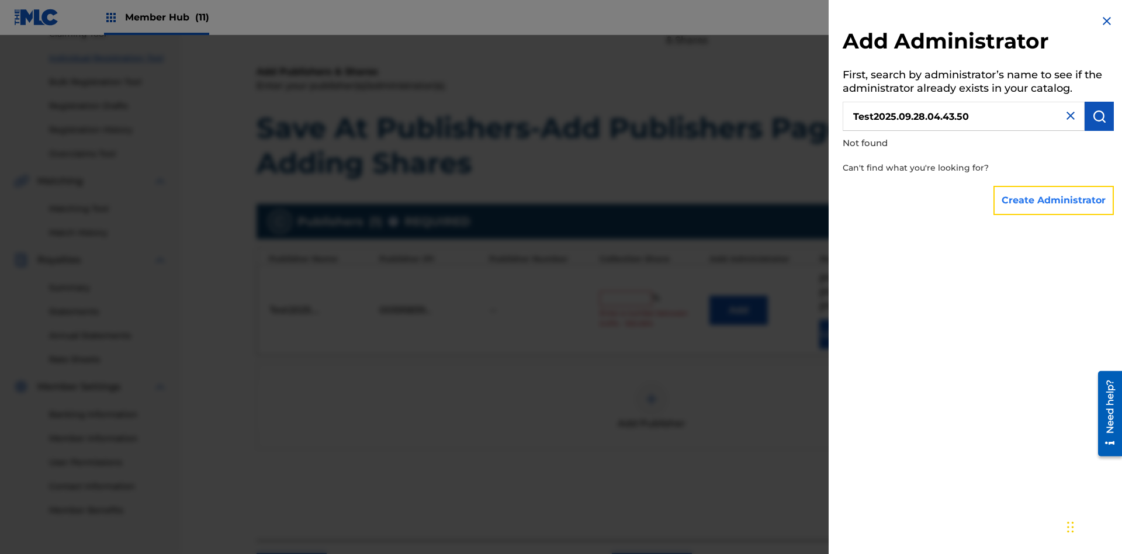
click at [1054, 200] on button "Create Administrator" at bounding box center [1054, 200] width 120 height 29
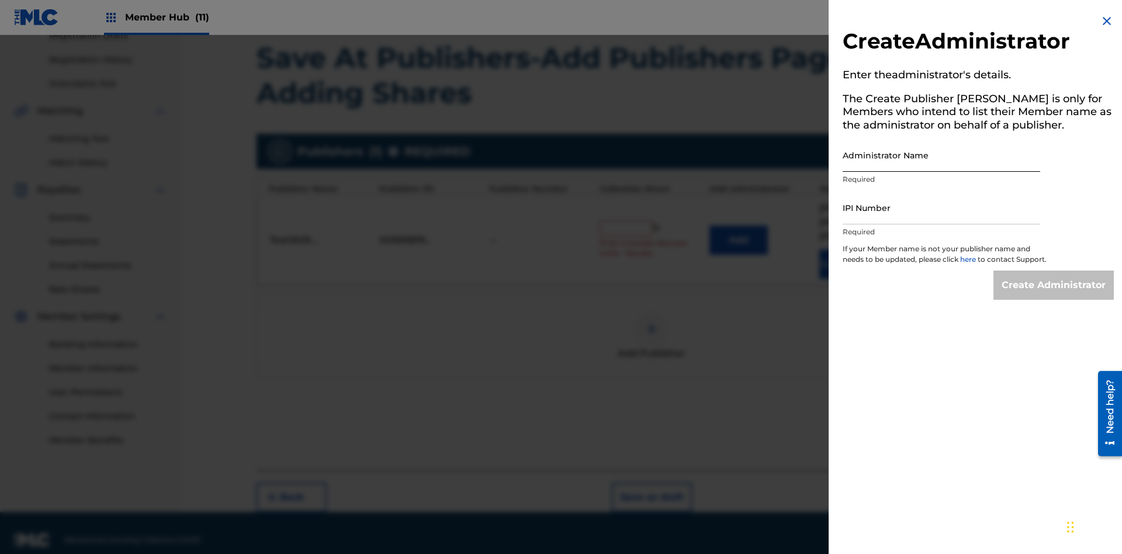
click at [942, 155] on input "Administrator Name" at bounding box center [942, 155] width 198 height 33
type input "Test2025.09.28.04.43.55"
click at [942, 207] on input "IPI Number" at bounding box center [942, 207] width 198 height 33
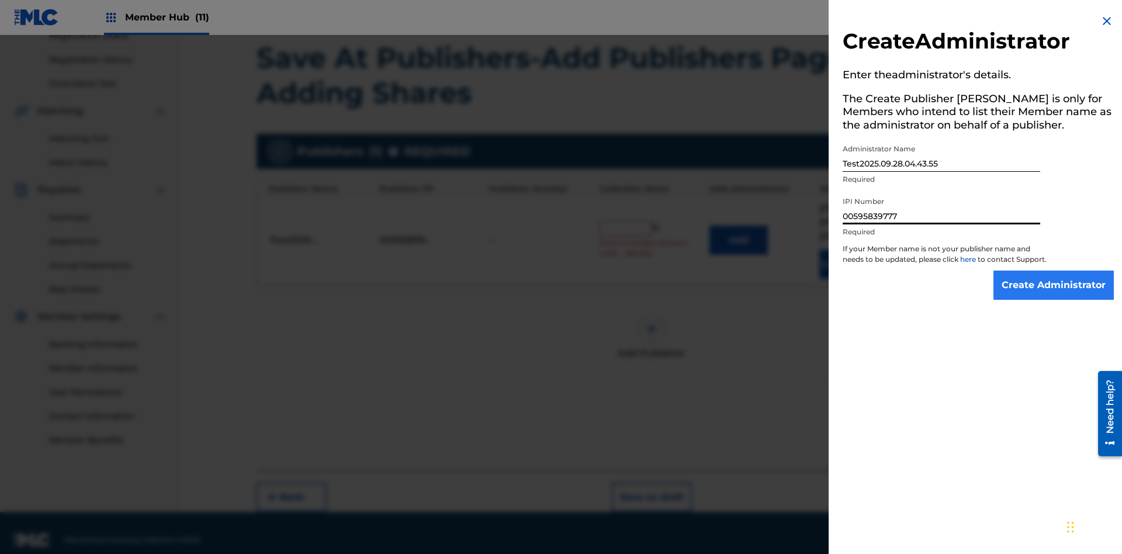
type input "00595839777"
click at [1054, 296] on input "Create Administrator" at bounding box center [1054, 285] width 120 height 29
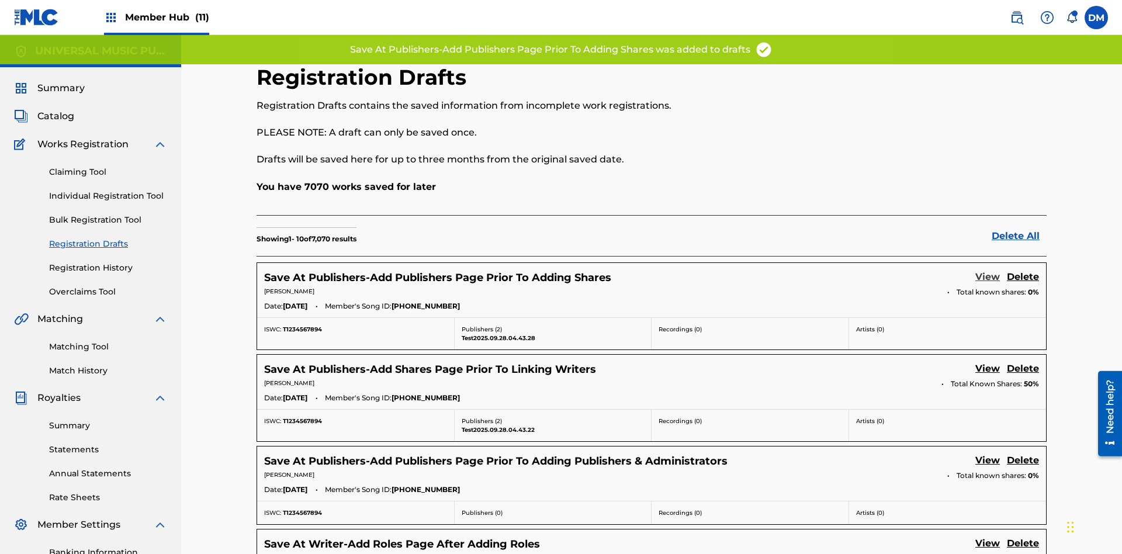
click at [988, 270] on link "View" at bounding box center [987, 278] width 25 height 16
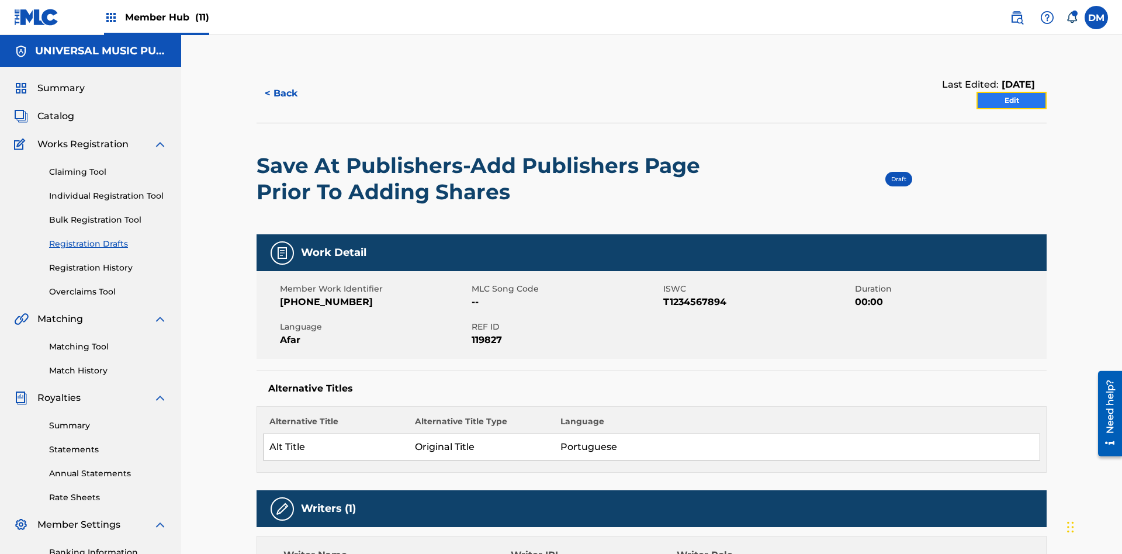
click at [1012, 92] on link "Edit" at bounding box center [1012, 101] width 70 height 18
